Goal: Check status: Check status

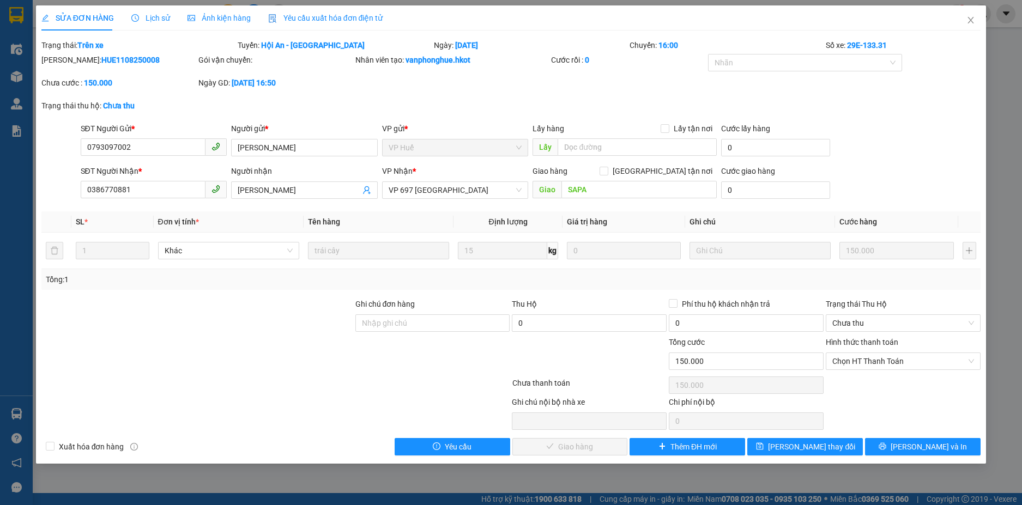
drag, startPoint x: 134, startPoint y: 62, endPoint x: 70, endPoint y: 61, distance: 63.2
click at [70, 61] on div "[PERSON_NAME]: HUE1108250008" at bounding box center [118, 60] width 155 height 12
copy b "HUE1108250008"
drag, startPoint x: 972, startPoint y: 21, endPoint x: 878, endPoint y: 0, distance: 96.6
click at [972, 20] on icon "close" at bounding box center [971, 20] width 9 height 9
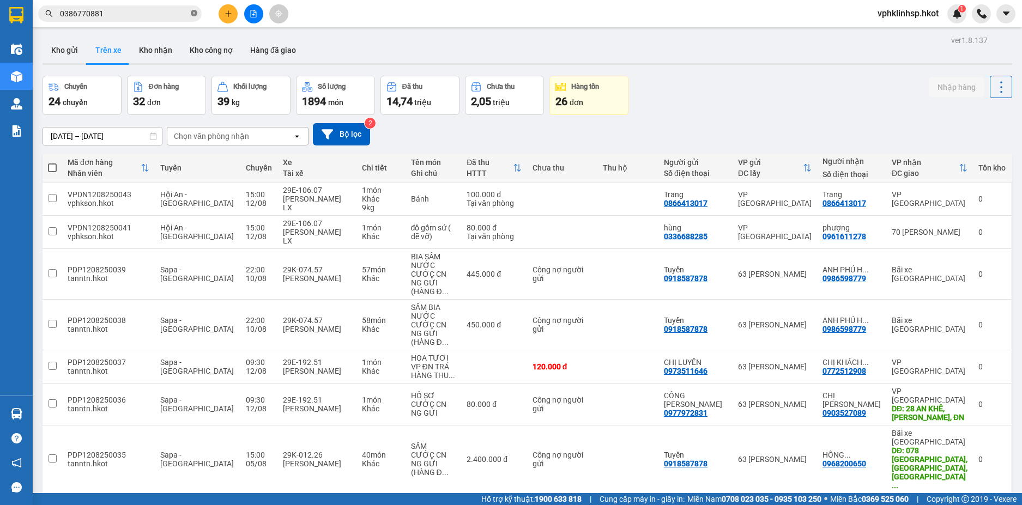
click at [192, 12] on icon "close-circle" at bounding box center [194, 13] width 7 height 7
paste input "HUE1108250008"
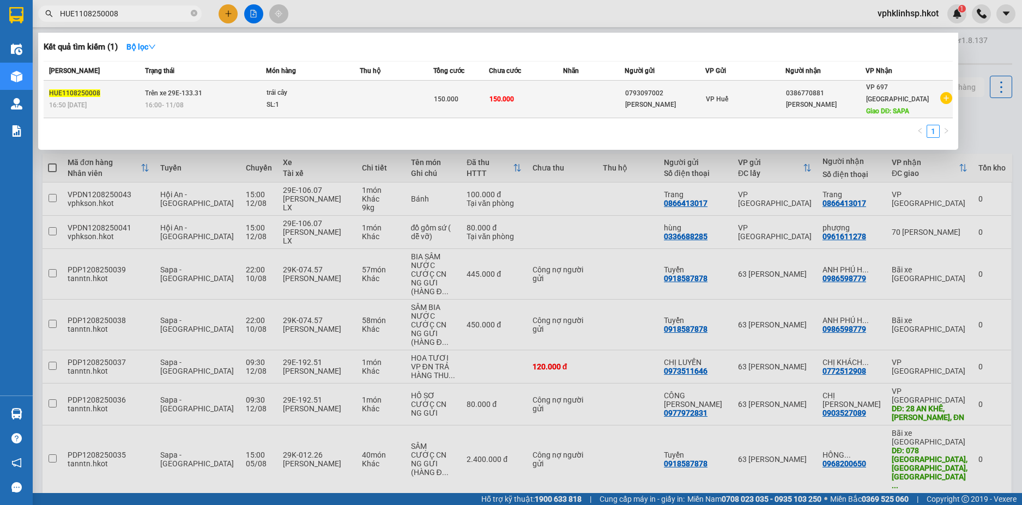
type input "HUE1108250008"
click at [208, 93] on td "Trên xe 29E-133.31 16:00 [DATE]" at bounding box center [203, 100] width 123 height 38
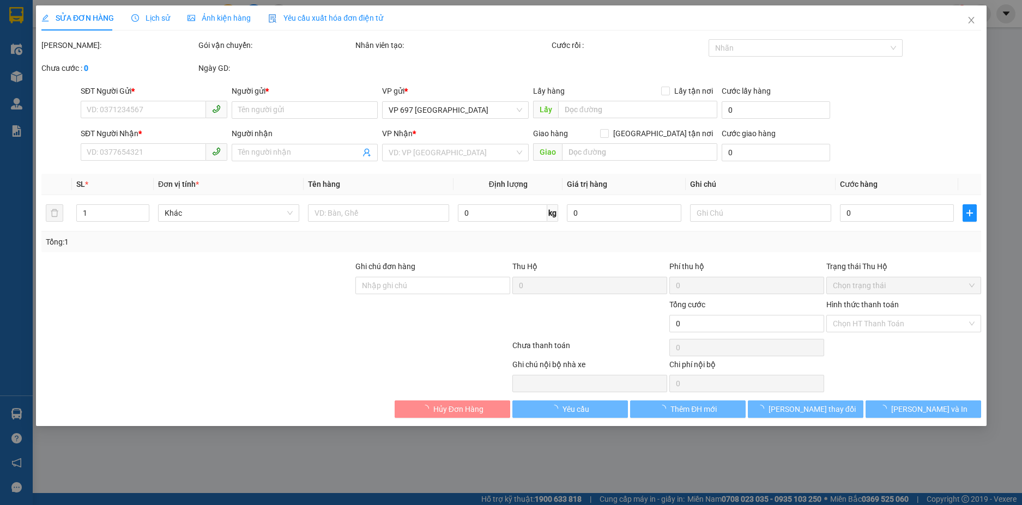
type input "0793097002"
type input "[PERSON_NAME]"
type input "0386770881"
type input "[PERSON_NAME]"
type input "SAPA"
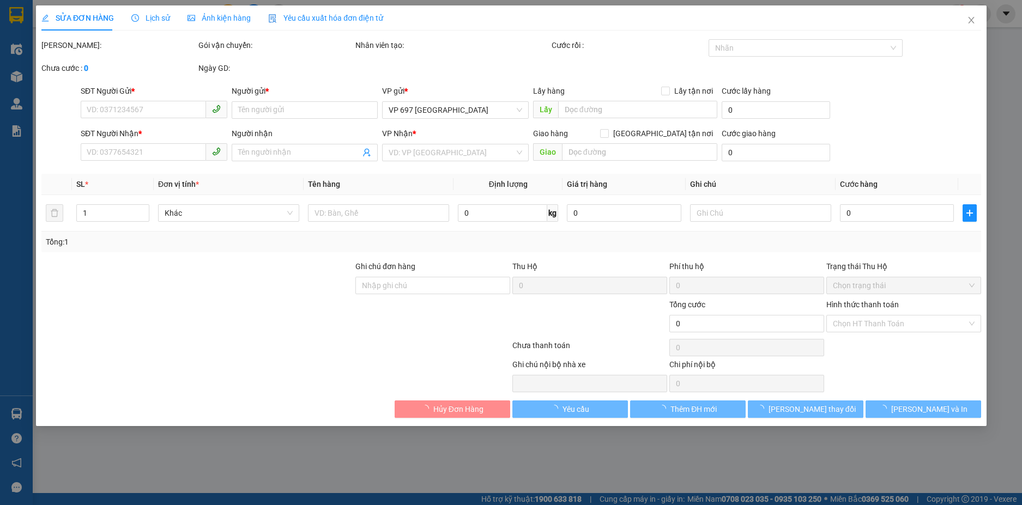
type input "150.000"
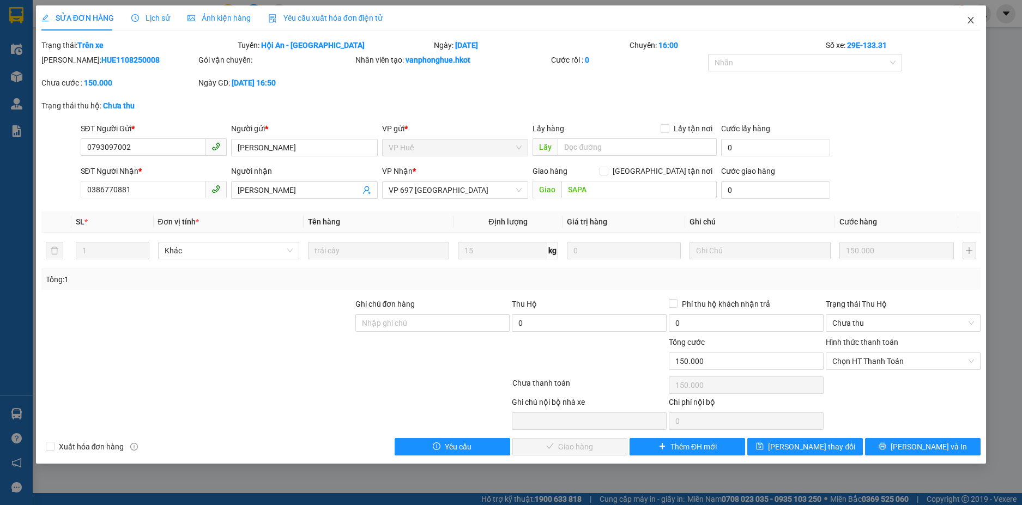
drag, startPoint x: 974, startPoint y: 24, endPoint x: 352, endPoint y: 25, distance: 622.0
click at [973, 22] on icon "close" at bounding box center [971, 20] width 9 height 9
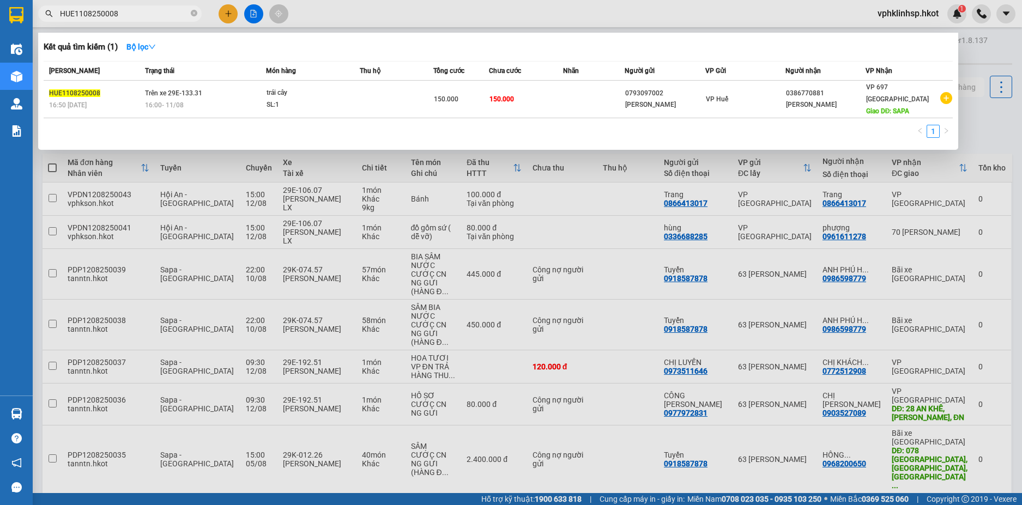
click at [153, 17] on input "HUE1108250008" at bounding box center [124, 14] width 129 height 12
drag, startPoint x: 905, startPoint y: 93, endPoint x: 972, endPoint y: 106, distance: 67.8
click at [972, 106] on div at bounding box center [511, 252] width 1022 height 505
click at [134, 15] on input "HUE1108250008" at bounding box center [124, 14] width 129 height 12
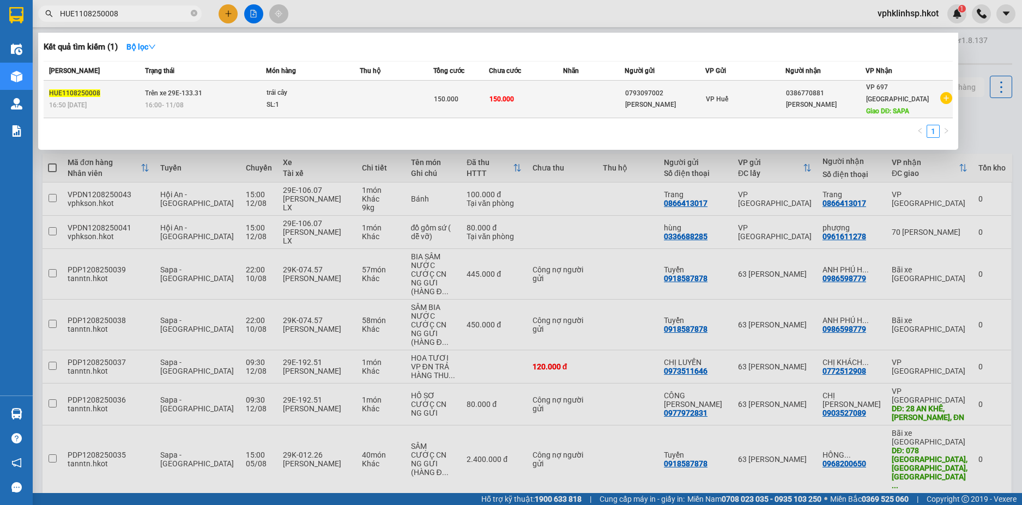
click at [75, 89] on span "HUE1108250008" at bounding box center [74, 93] width 51 height 8
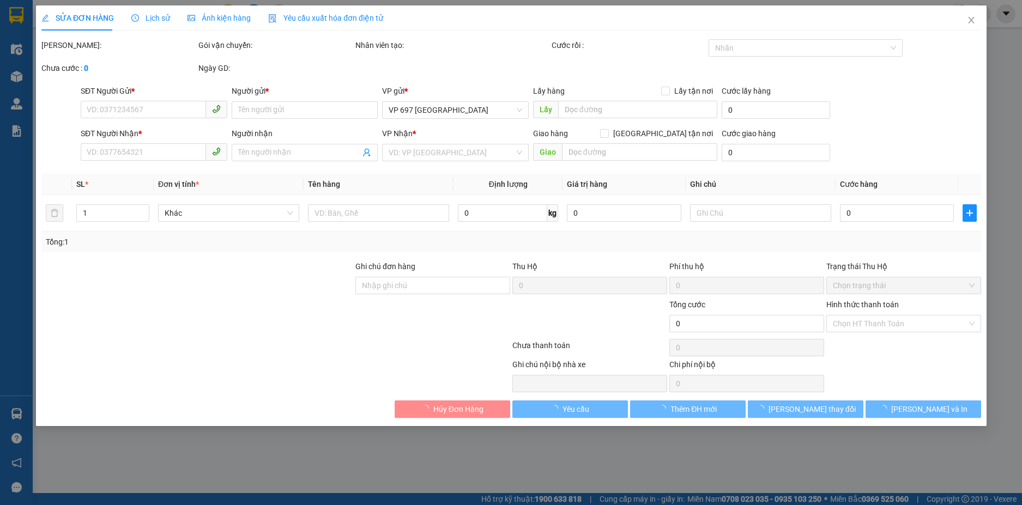
type input "0793097002"
type input "[PERSON_NAME]"
type input "0386770881"
type input "[PERSON_NAME]"
type input "SAPA"
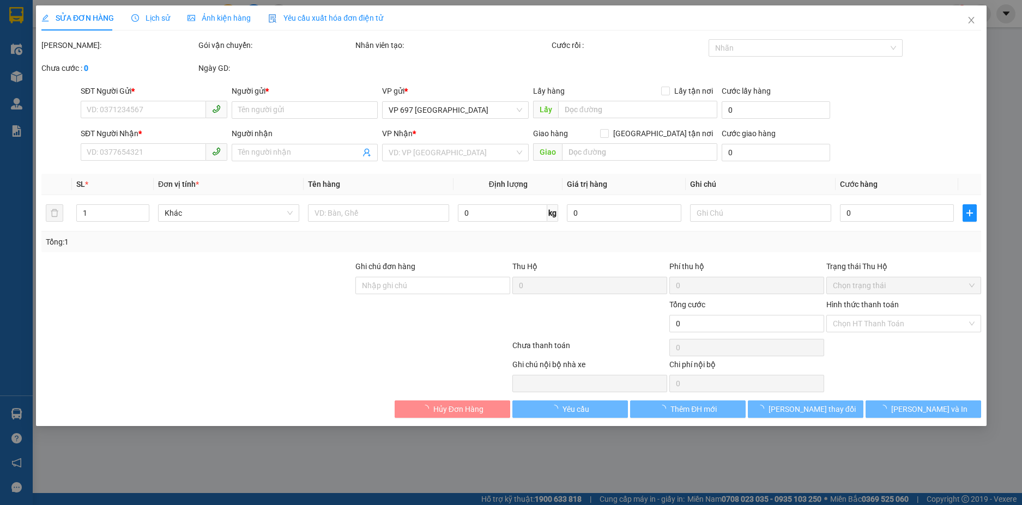
type input "150.000"
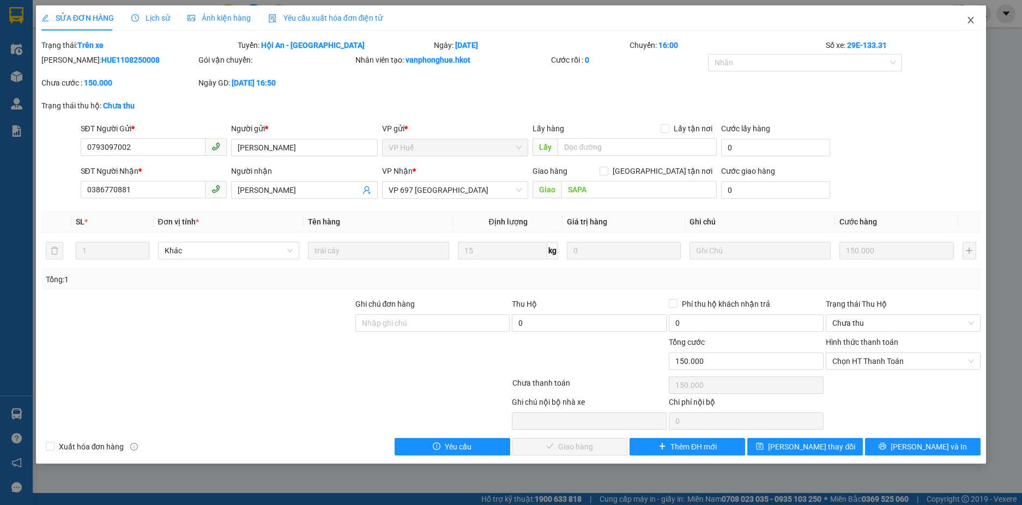
click at [974, 18] on icon "close" at bounding box center [971, 20] width 6 height 7
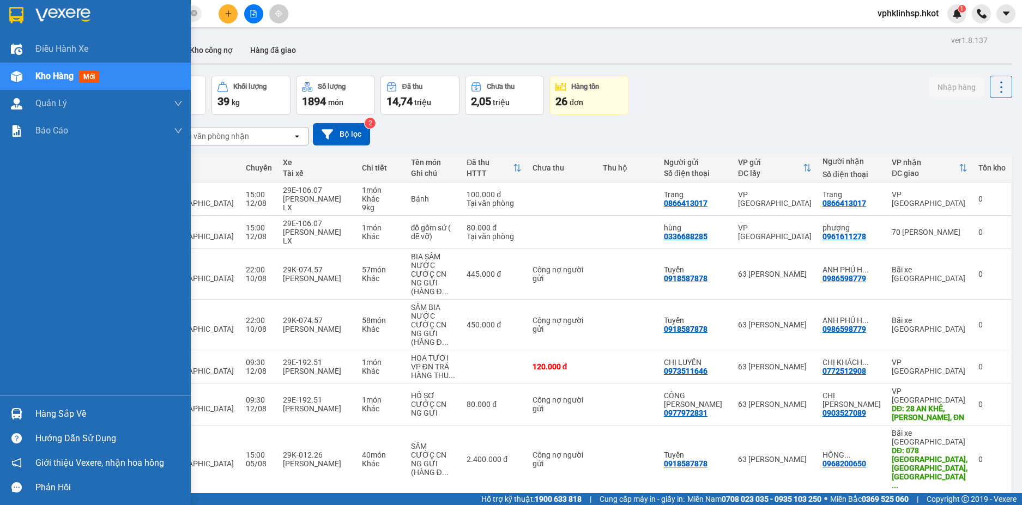
click at [74, 413] on div "Hàng sắp về" at bounding box center [108, 414] width 147 height 16
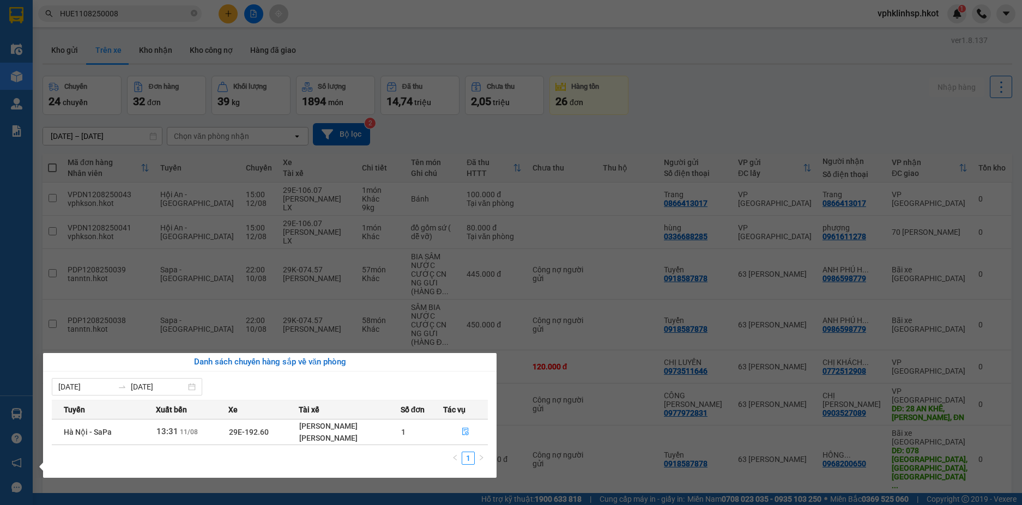
click at [431, 436] on td "1" at bounding box center [422, 432] width 43 height 26
click at [344, 433] on div "[PERSON_NAME]" at bounding box center [349, 438] width 101 height 12
click at [144, 428] on td "Hà Nội - SaPa" at bounding box center [104, 432] width 104 height 26
click at [466, 432] on icon "file-done" at bounding box center [466, 432] width 8 height 8
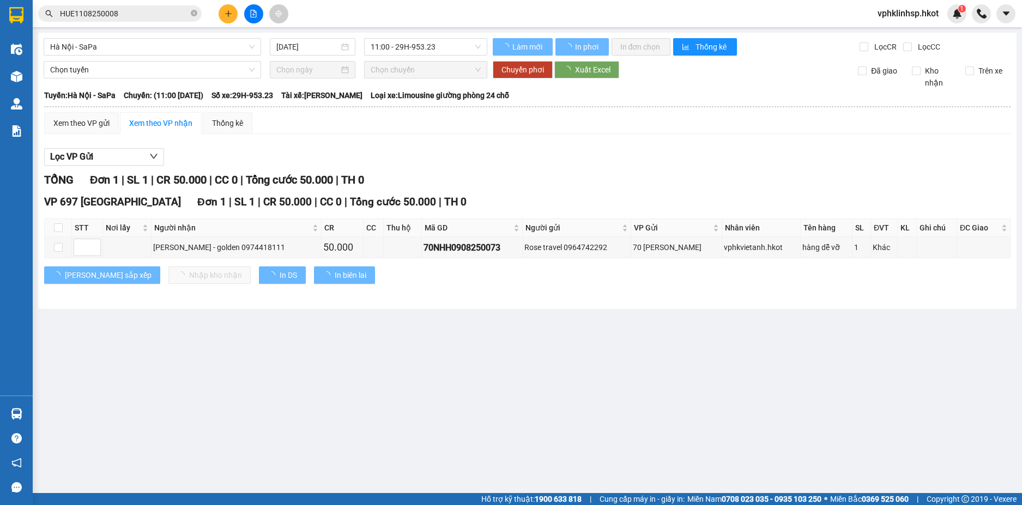
type input "[DATE]"
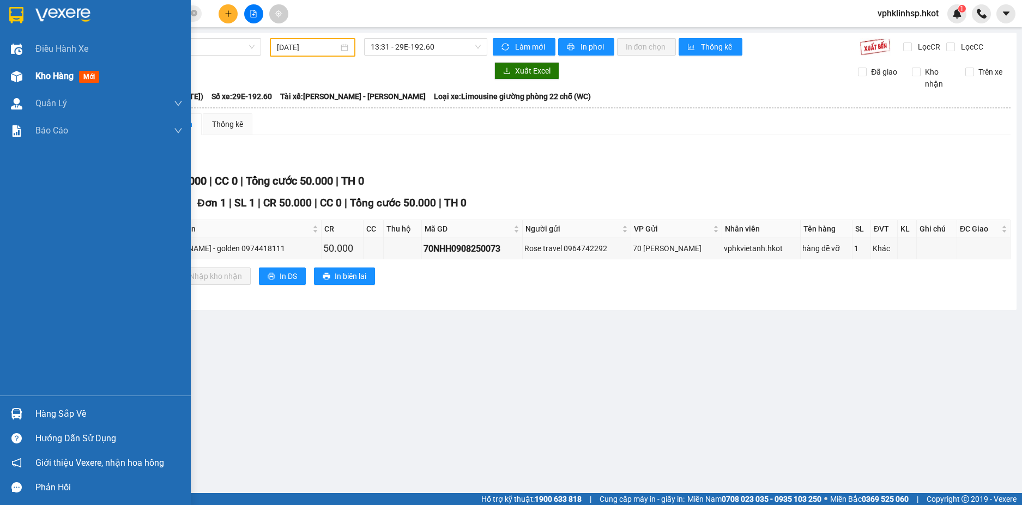
click at [56, 78] on span "Kho hàng" at bounding box center [54, 76] width 38 height 10
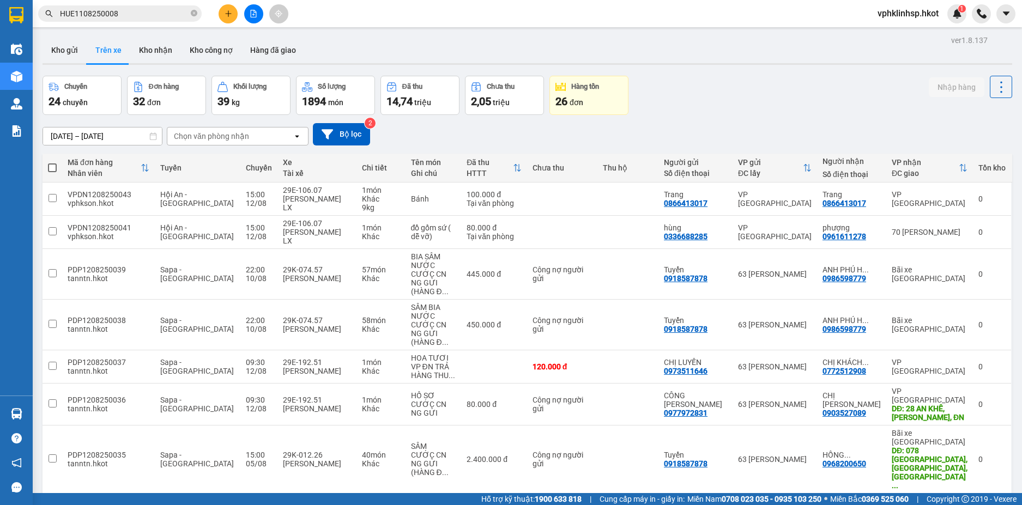
click at [297, 135] on icon "open" at bounding box center [297, 136] width 9 height 9
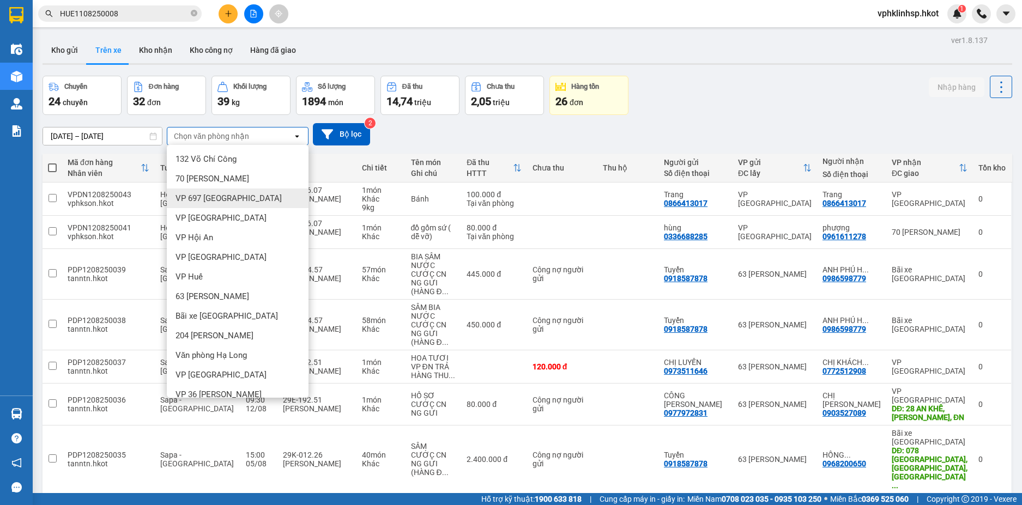
click at [239, 197] on span "VP 697 [GEOGRAPHIC_DATA]" at bounding box center [229, 198] width 106 height 11
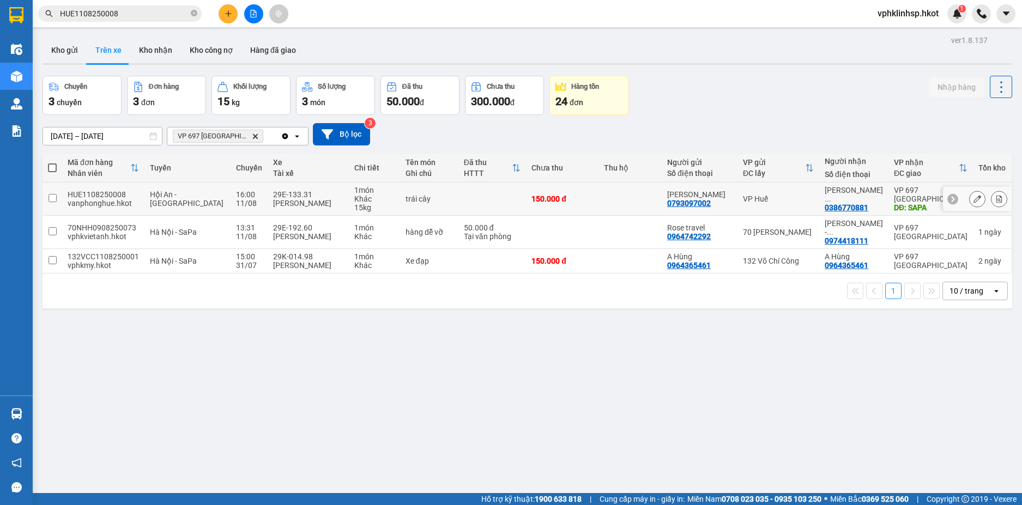
click at [51, 200] on input "checkbox" at bounding box center [53, 198] width 8 height 8
checkbox input "true"
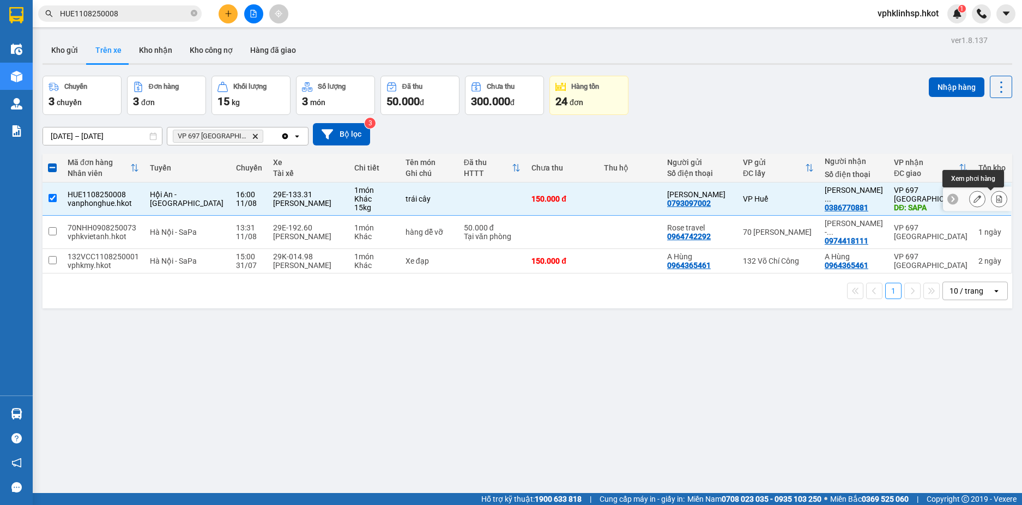
click at [996, 202] on icon at bounding box center [999, 199] width 6 height 8
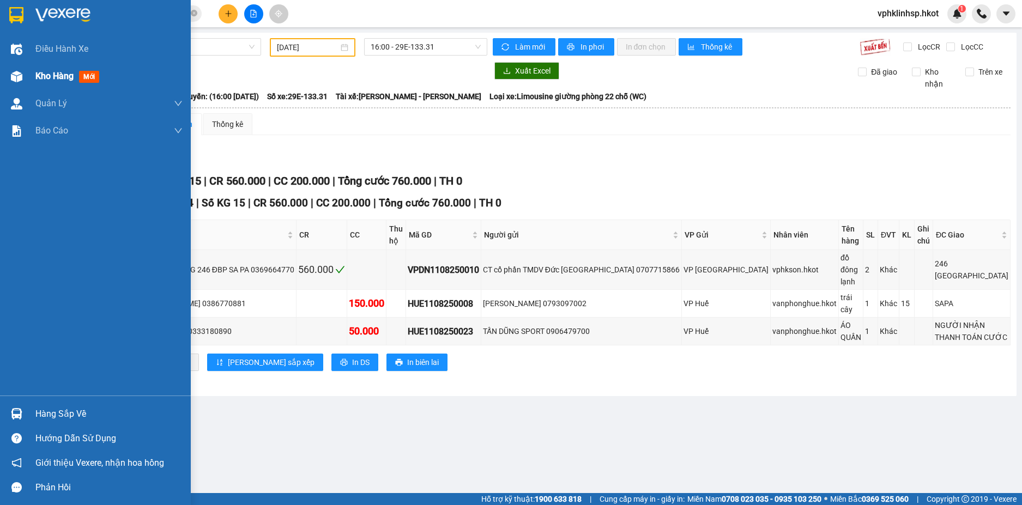
click at [64, 81] on span "Kho hàng" at bounding box center [54, 76] width 38 height 10
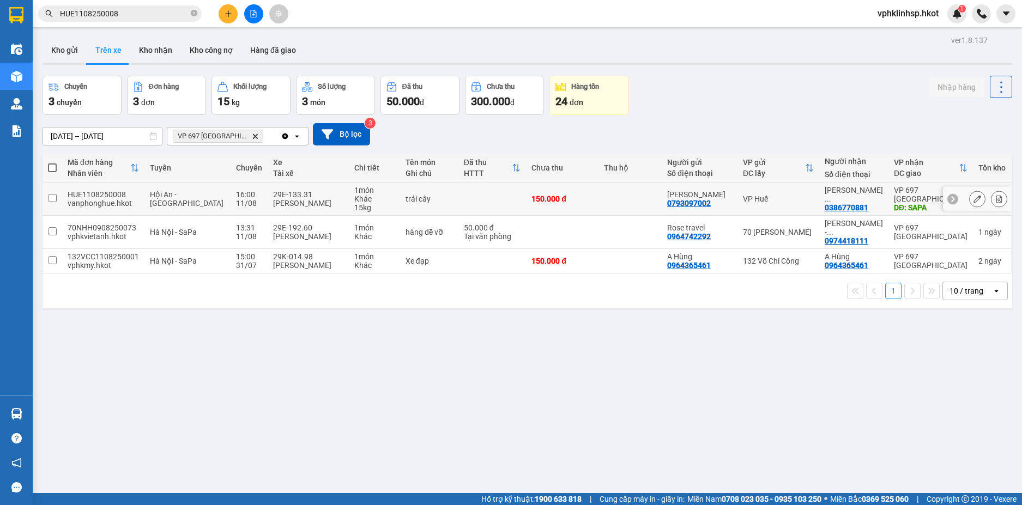
click at [949, 196] on icon at bounding box center [953, 199] width 8 height 8
click at [1000, 195] on div at bounding box center [1005, 199] width 11 height 11
click at [260, 50] on button "Hàng đã giao" at bounding box center [272, 50] width 63 height 26
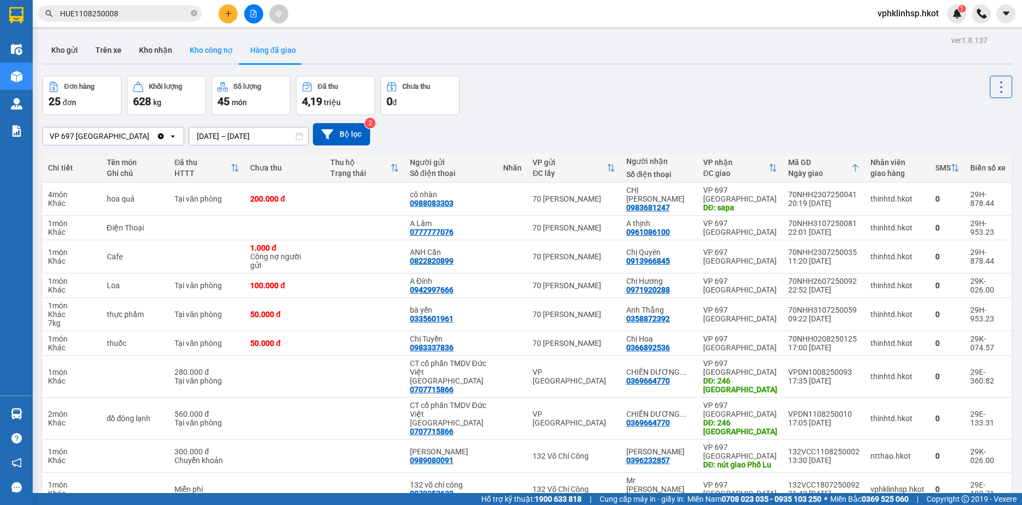
click at [207, 49] on button "Kho công nợ" at bounding box center [211, 50] width 61 height 26
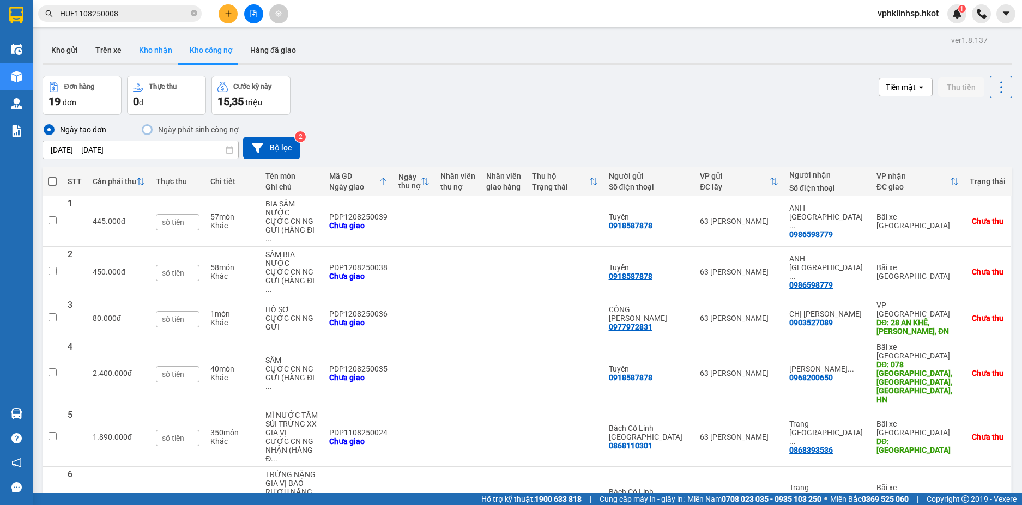
click at [151, 50] on button "Kho nhận" at bounding box center [155, 50] width 51 height 26
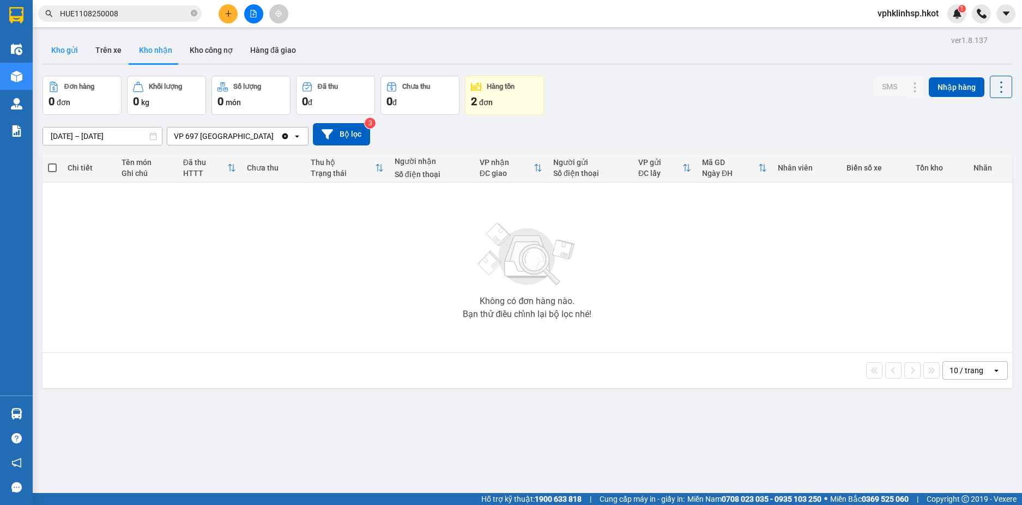
click at [60, 46] on button "Kho gửi" at bounding box center [65, 50] width 44 height 26
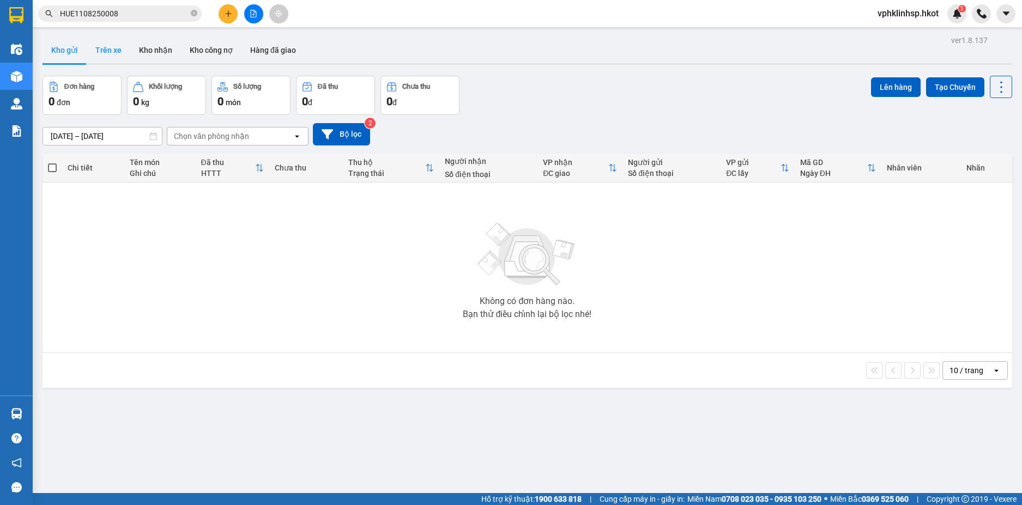
click at [107, 48] on button "Trên xe" at bounding box center [109, 50] width 44 height 26
